Goal: Task Accomplishment & Management: Complete application form

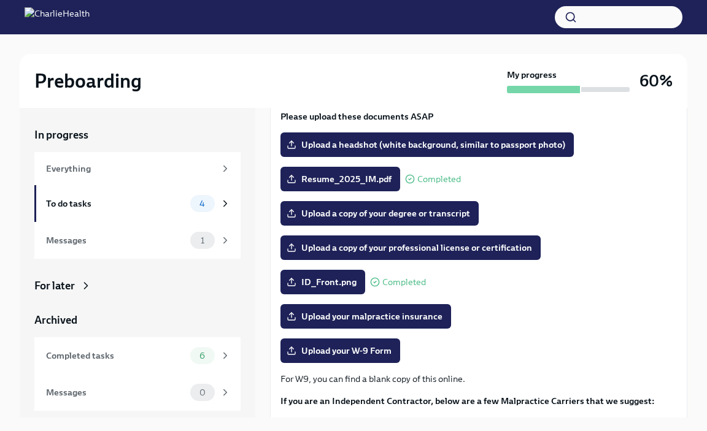
scroll to position [129, 0]
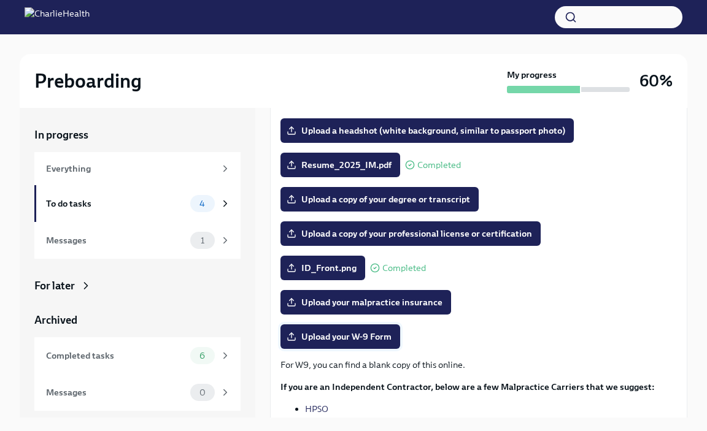
click at [352, 340] on span "Upload your W-9 Form" at bounding box center [340, 337] width 102 height 12
click at [0, 0] on input "Upload your W-9 Form" at bounding box center [0, 0] width 0 height 0
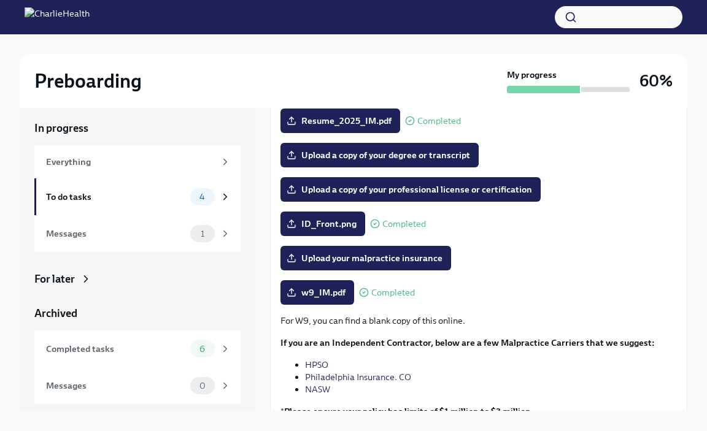
scroll to position [0, 0]
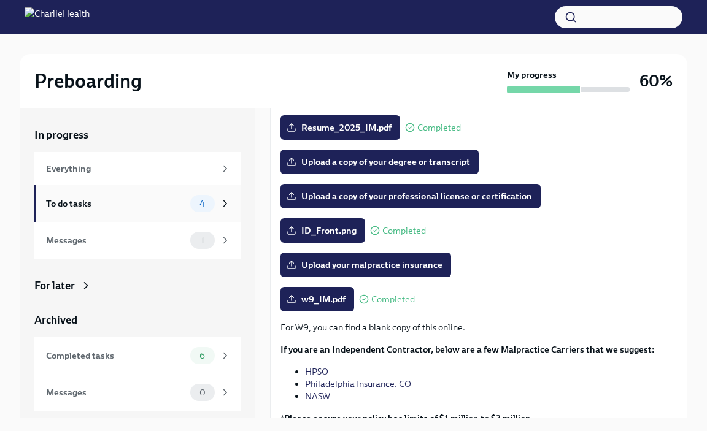
click at [223, 202] on icon at bounding box center [225, 203] width 11 height 11
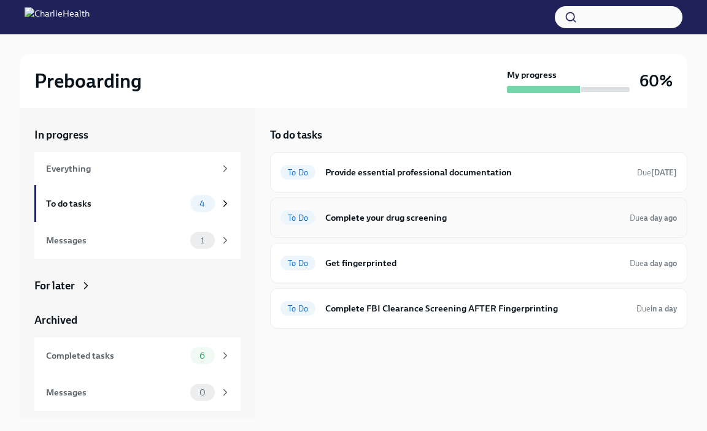
click at [395, 226] on div "To Do Complete your drug screening Due a day ago" at bounding box center [478, 218] width 396 height 20
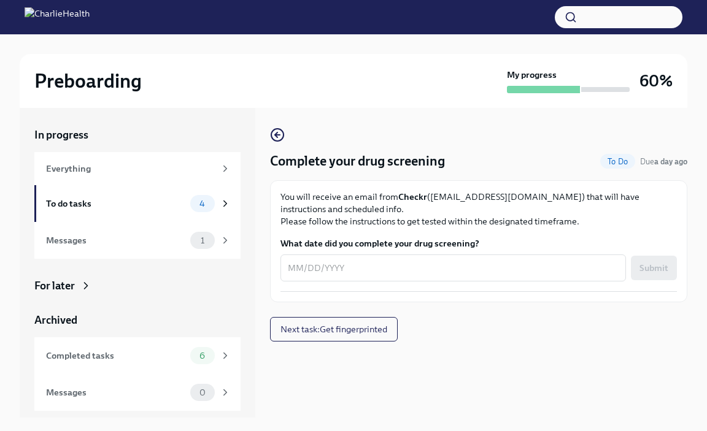
scroll to position [21, 0]
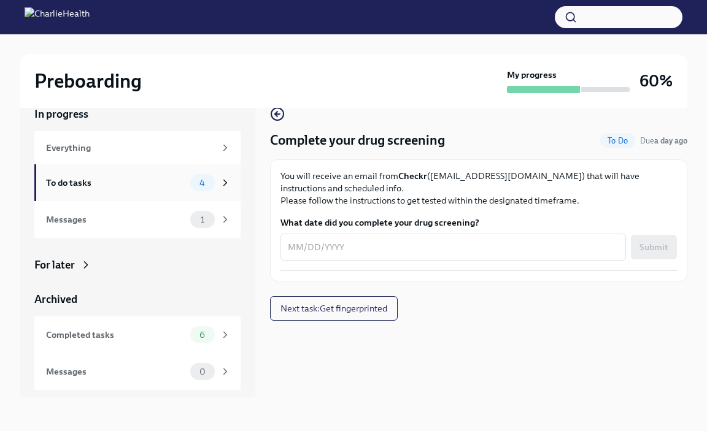
click at [216, 190] on div "4" at bounding box center [210, 182] width 40 height 17
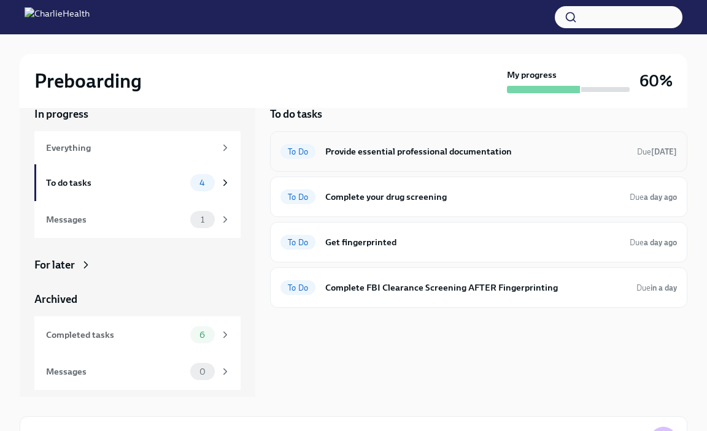
click at [401, 155] on h6 "Provide essential professional documentation" at bounding box center [476, 151] width 302 height 13
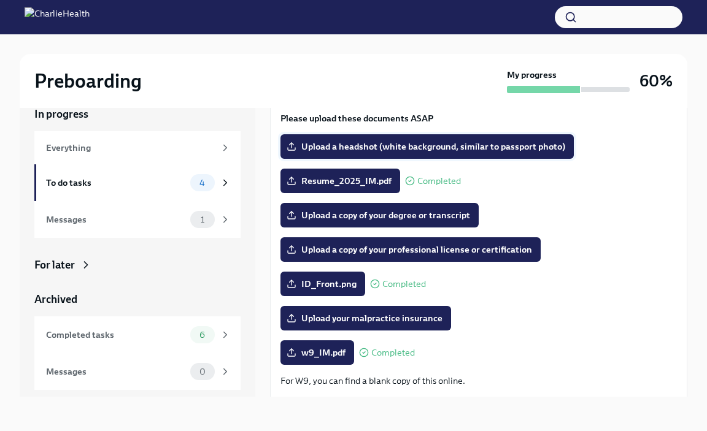
scroll to position [95, 0]
